Goal: Task Accomplishment & Management: Manage account settings

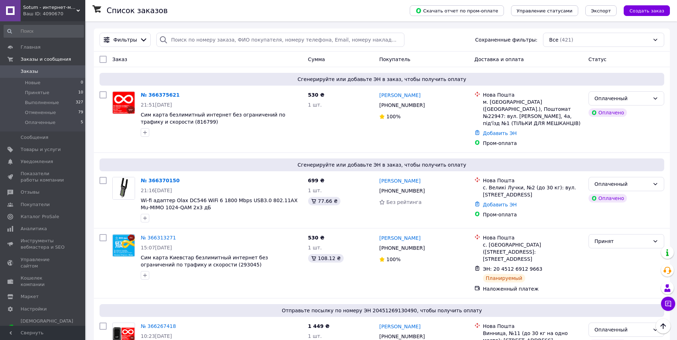
scroll to position [67, 0]
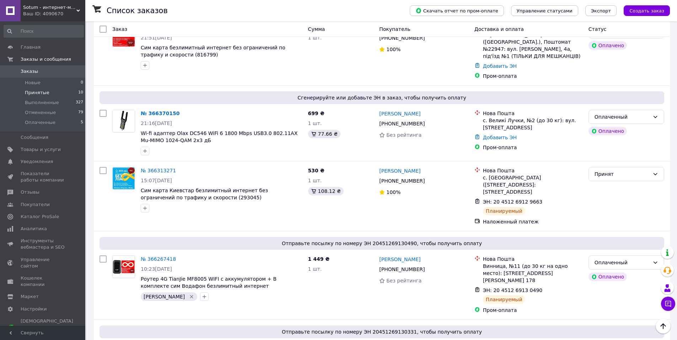
click at [51, 89] on li "Принятые 10" at bounding box center [43, 93] width 87 height 10
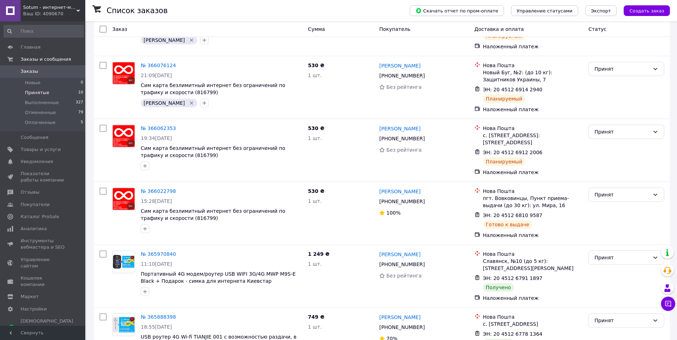
scroll to position [396, 0]
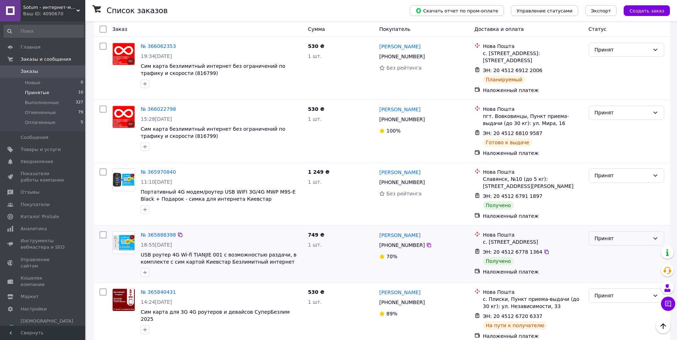
click at [618, 235] on div "Принят" at bounding box center [622, 239] width 55 height 8
click at [619, 232] on li "Выполнен" at bounding box center [626, 235] width 75 height 13
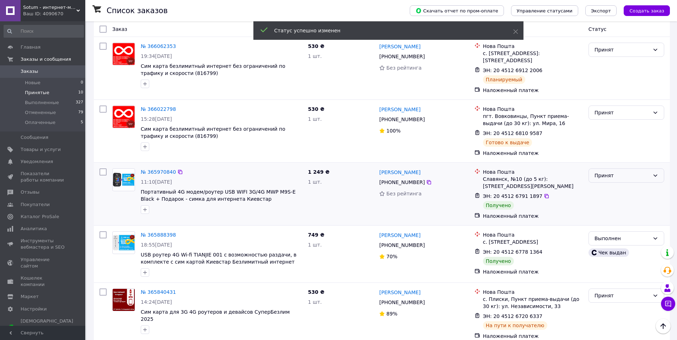
click at [622, 172] on div "Принят" at bounding box center [622, 176] width 55 height 8
click at [626, 175] on li "Выполнен" at bounding box center [626, 178] width 75 height 13
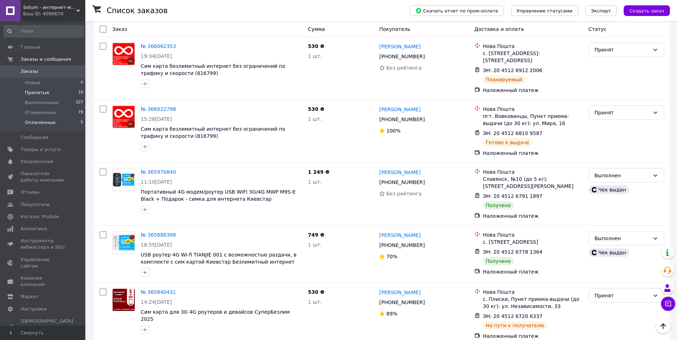
click at [34, 130] on li "Оплаченные 5" at bounding box center [43, 125] width 87 height 14
